Goal: Task Accomplishment & Management: Manage account settings

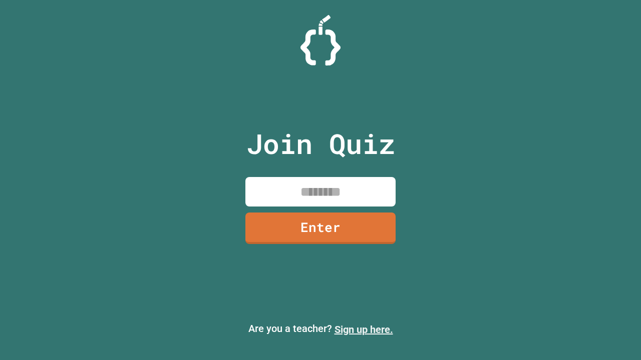
click at [363, 330] on link "Sign up here." at bounding box center [363, 330] width 59 height 12
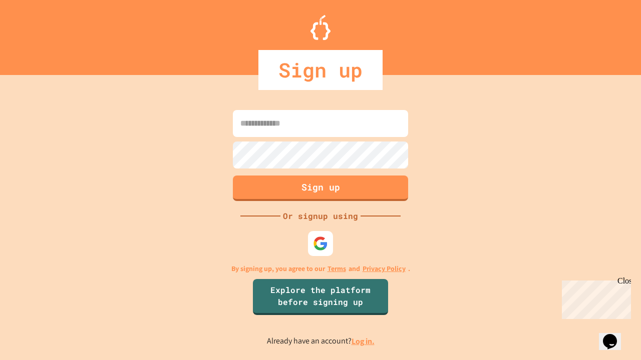
click at [363, 341] on link "Log in." at bounding box center [362, 341] width 23 height 11
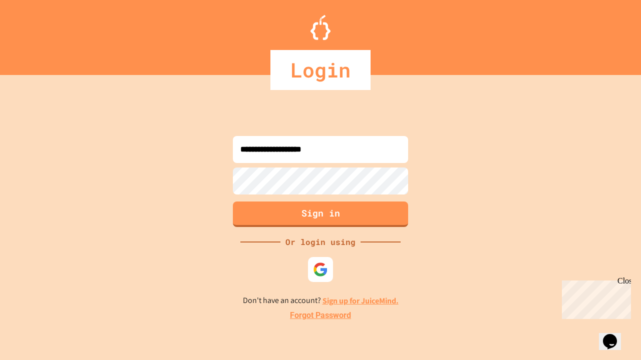
type input "**********"
